Goal: Task Accomplishment & Management: Manage account settings

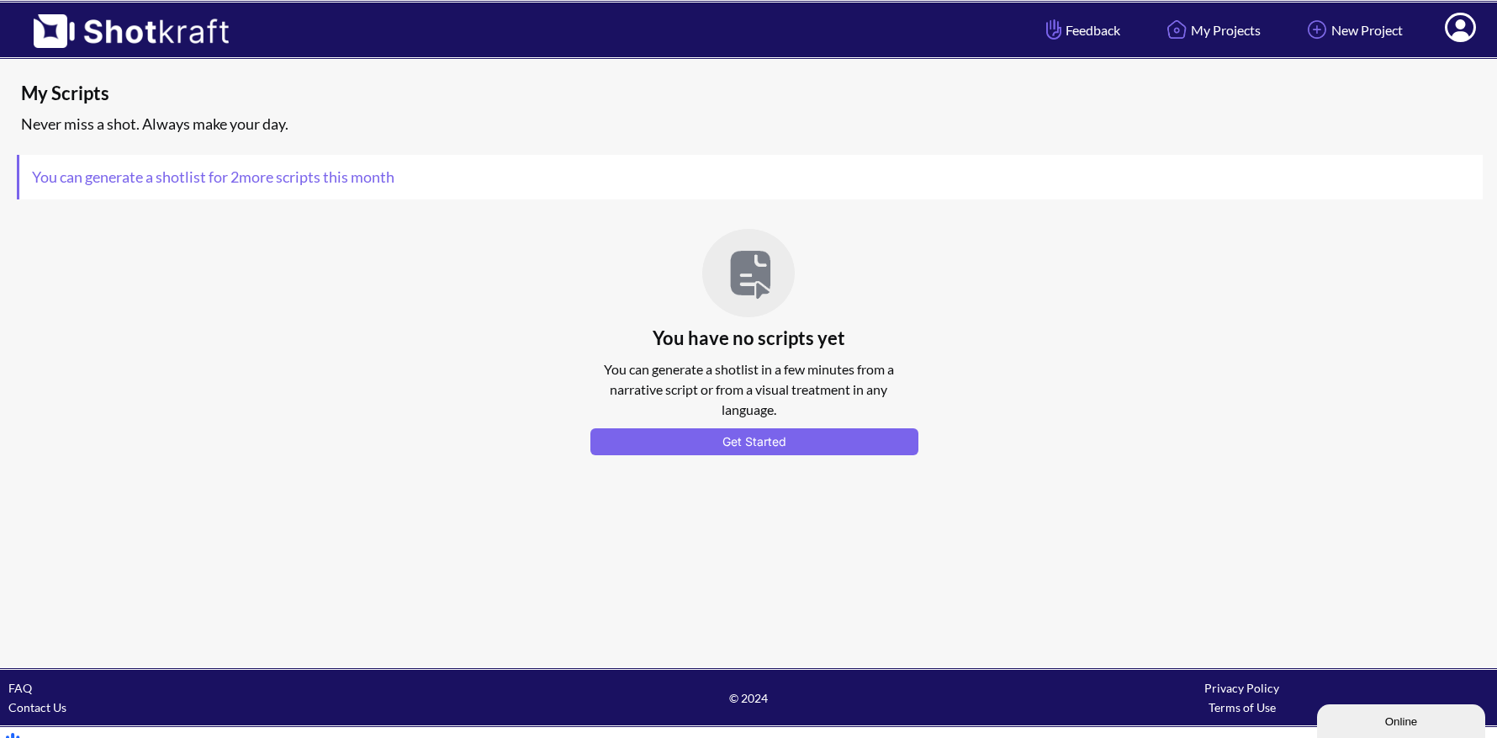
click at [1470, 32] on icon at bounding box center [1460, 27] width 31 height 29
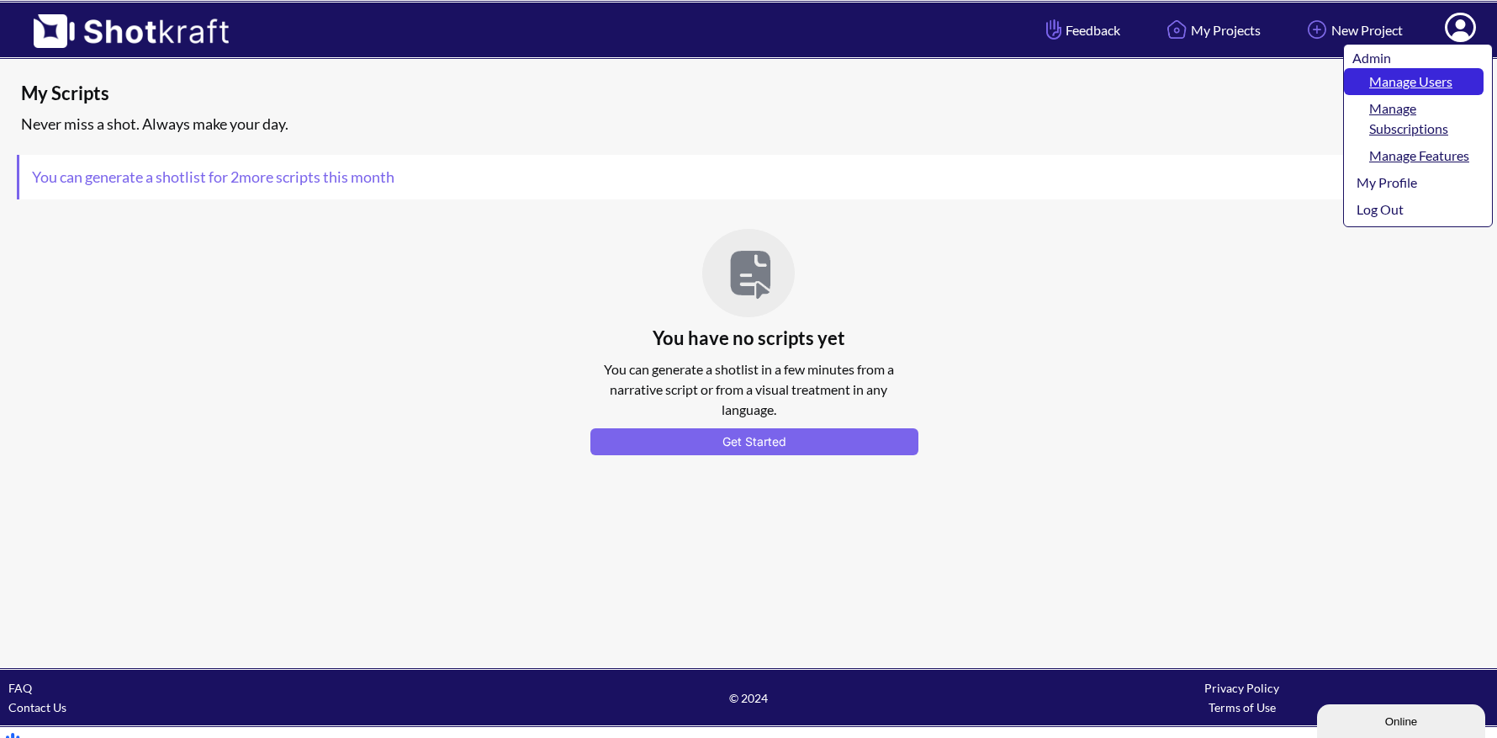
click at [1426, 73] on link "Manage Users" at bounding box center [1414, 81] width 140 height 27
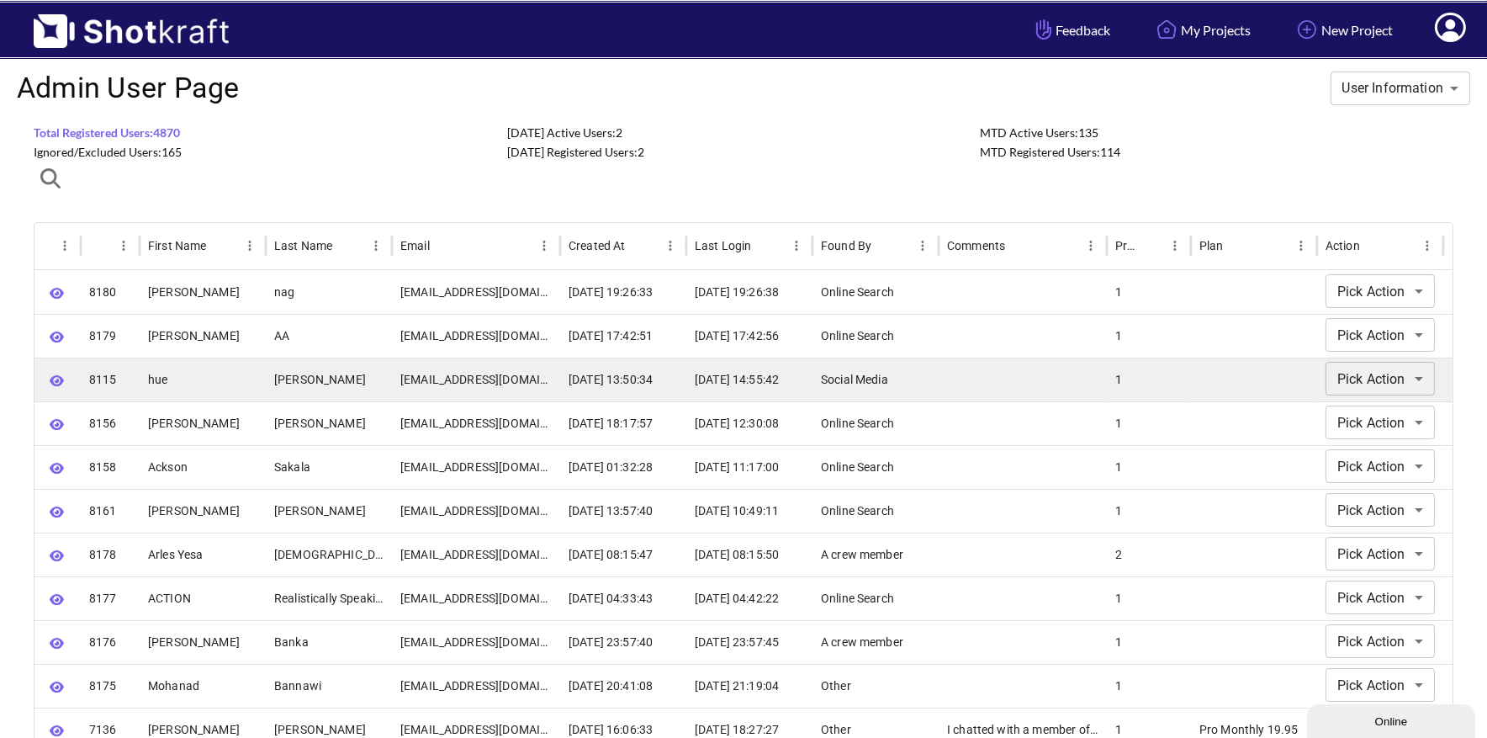
scroll to position [8, 0]
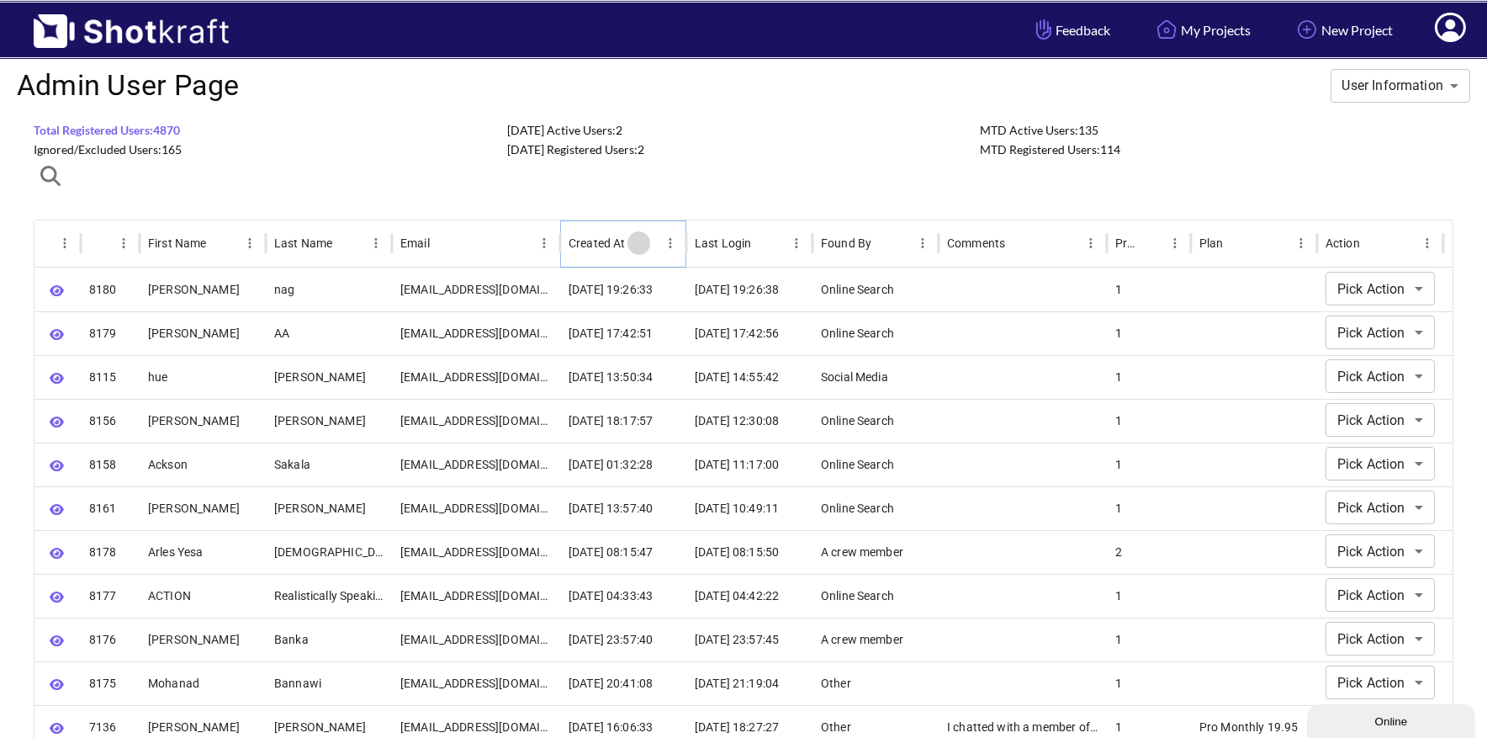
click at [638, 238] on icon "Sort" at bounding box center [639, 243] width 10 height 10
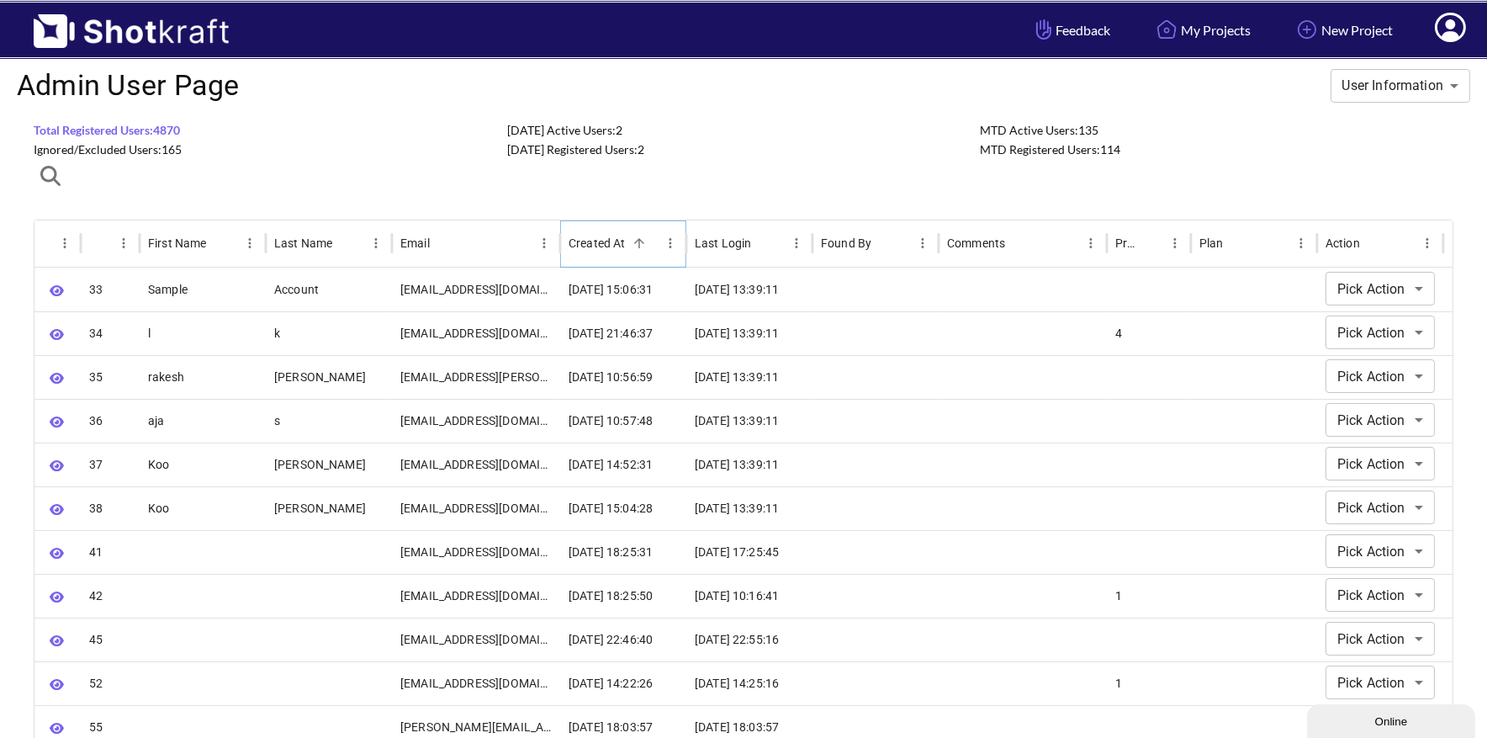
click at [638, 238] on icon "Sort" at bounding box center [639, 243] width 10 height 10
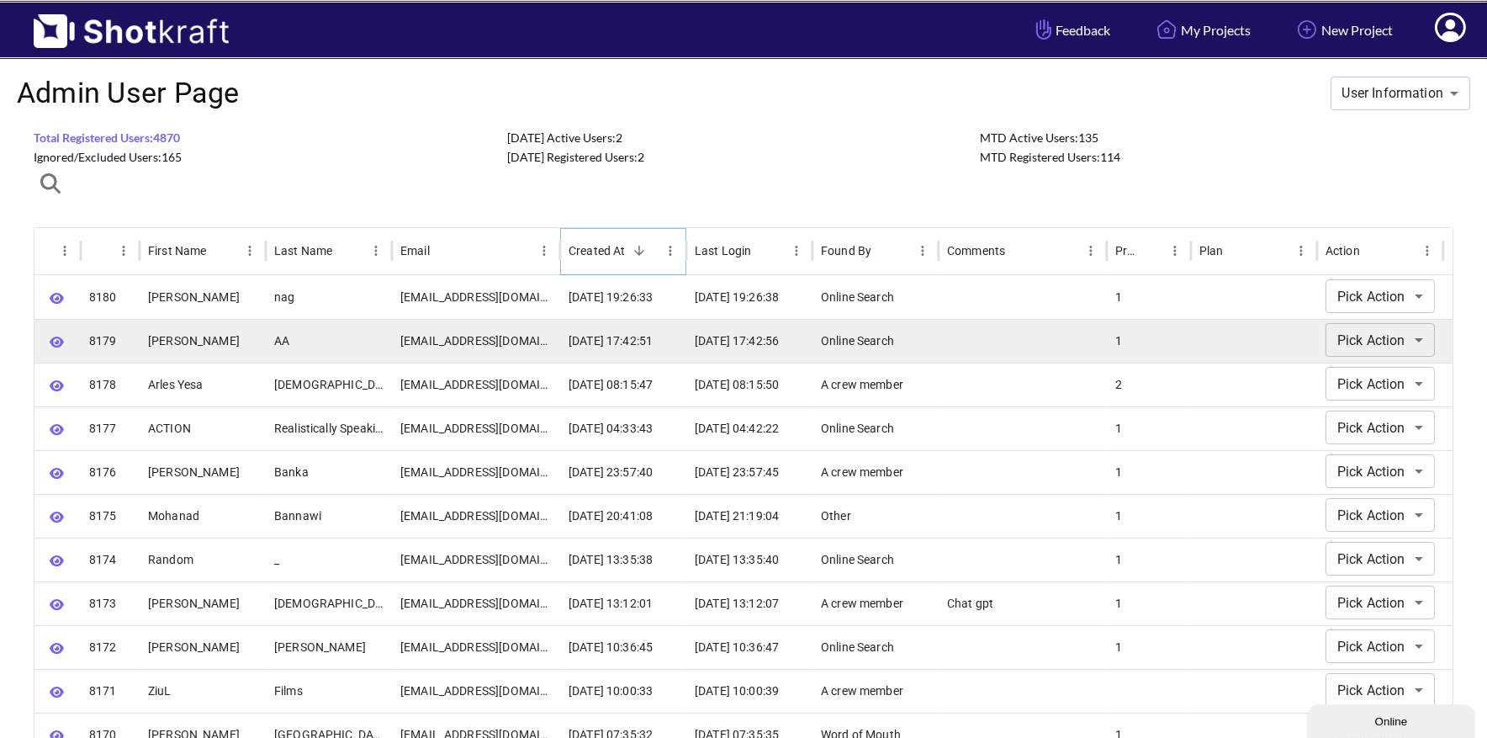
scroll to position [0, 0]
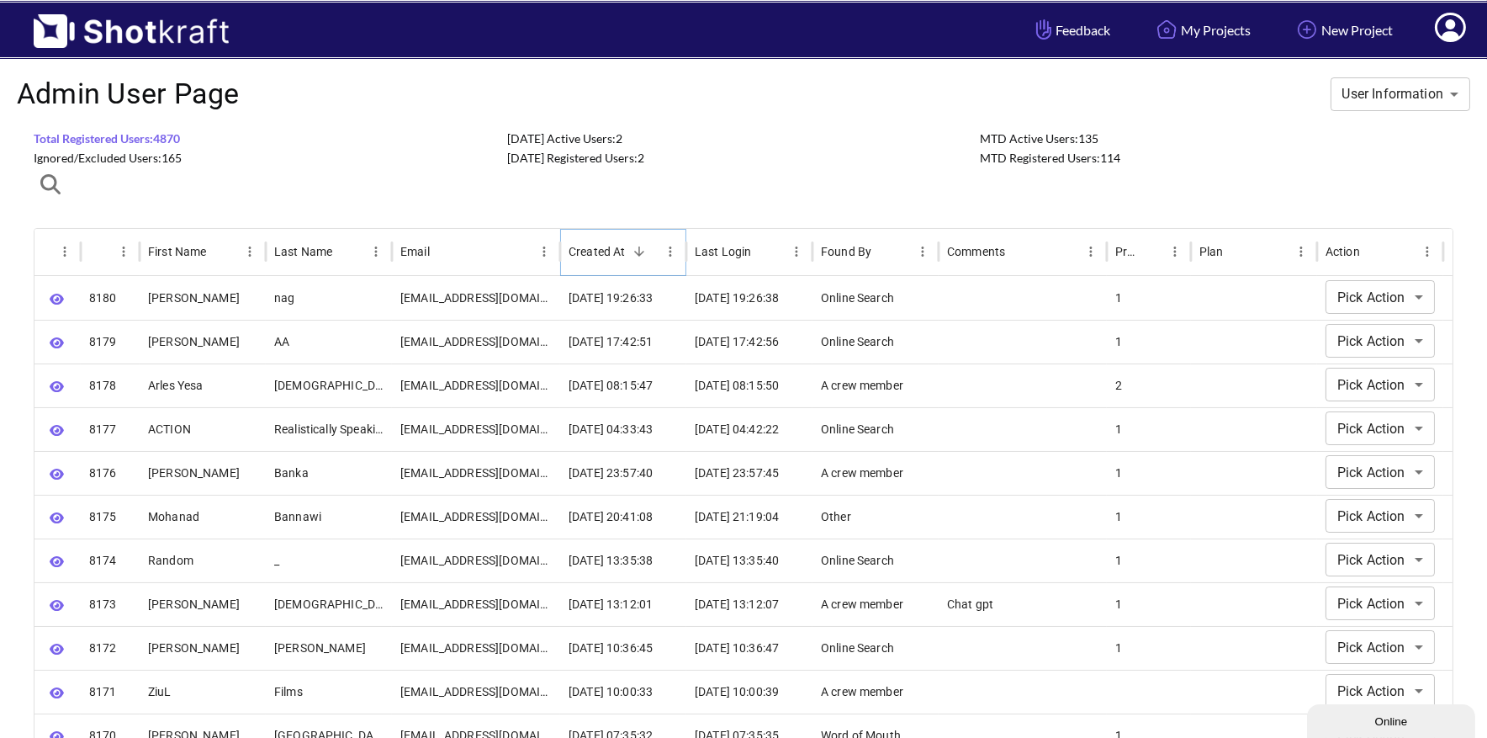
click at [634, 249] on icon "Sort" at bounding box center [639, 251] width 15 height 15
click at [639, 248] on icon "Sort" at bounding box center [639, 251] width 10 height 10
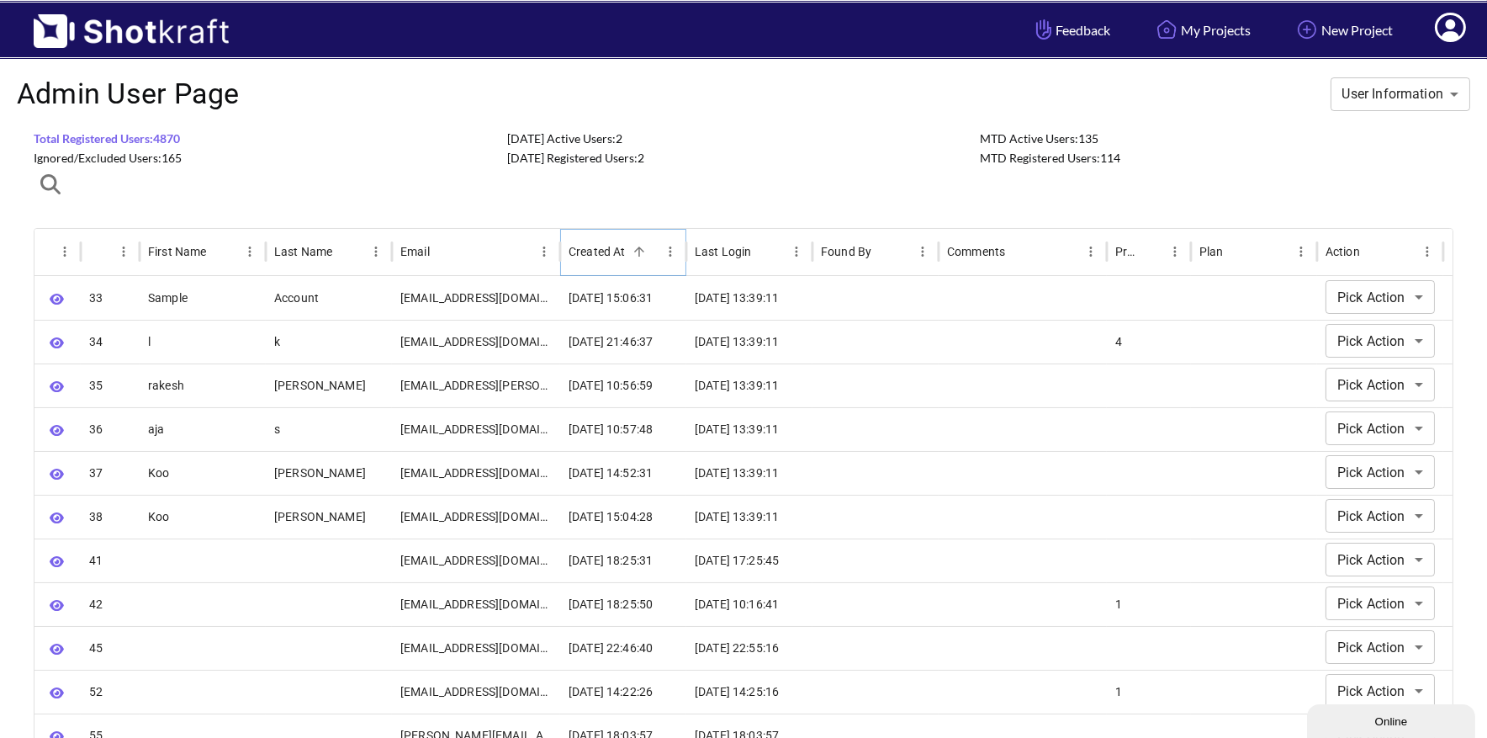
click at [634, 246] on icon "Sort" at bounding box center [639, 251] width 15 height 15
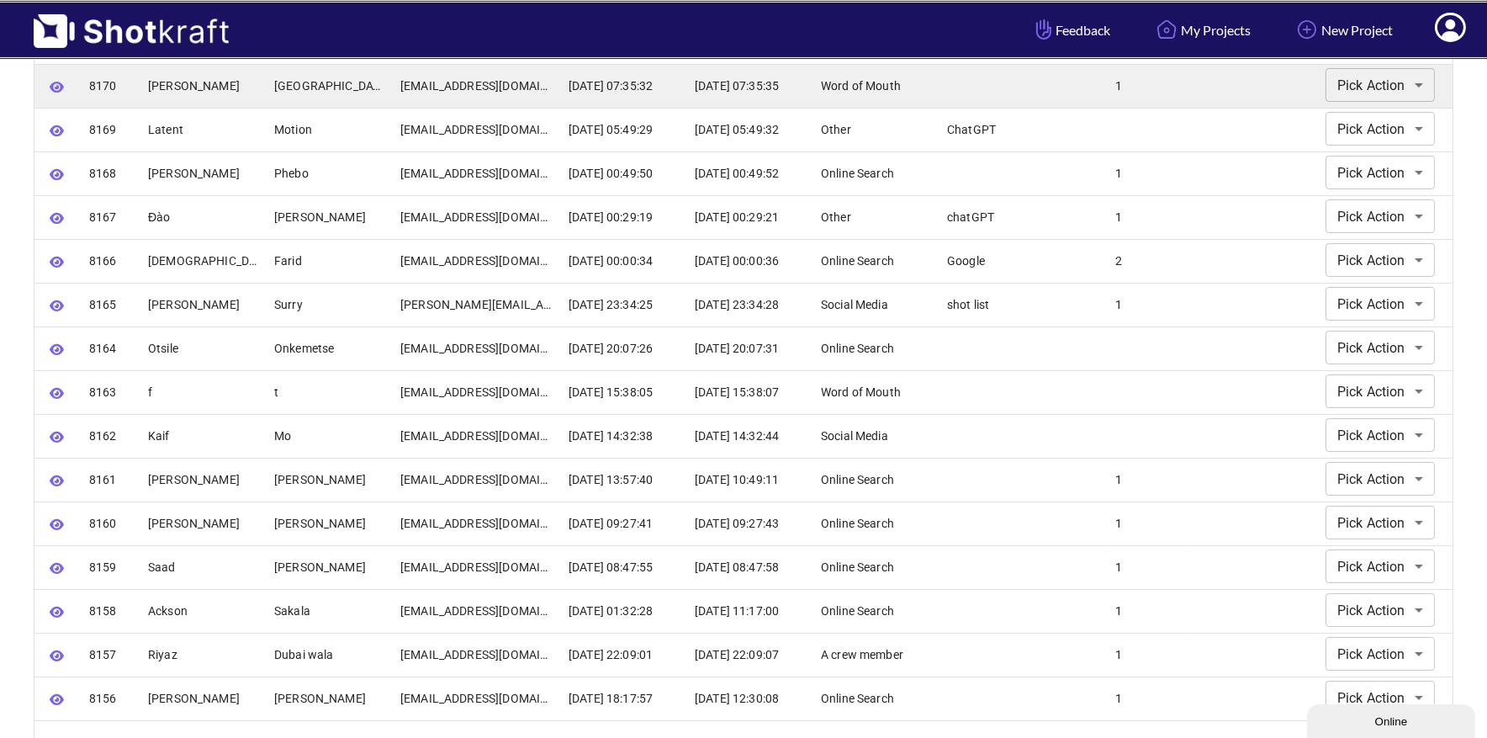
scroll to position [648, 0]
click at [1230, 77] on div at bounding box center [1254, 88] width 126 height 44
